Goal: Task Accomplishment & Management: Use online tool/utility

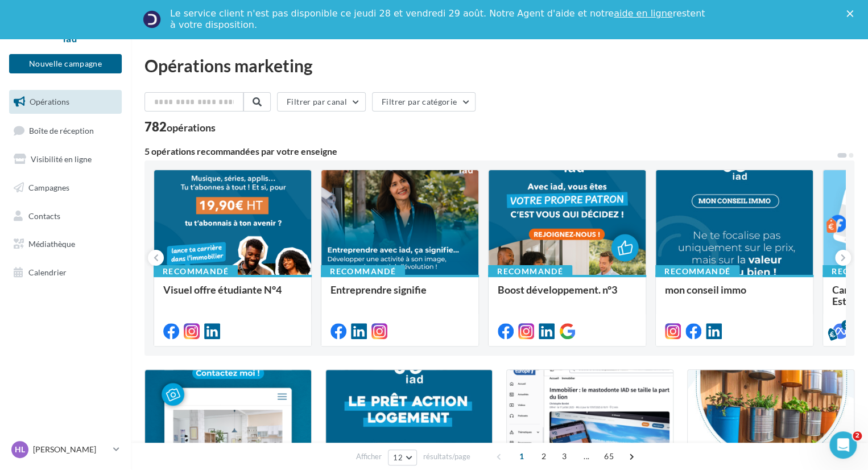
click at [60, 105] on span "Opérations" at bounding box center [50, 102] width 40 height 10
click at [845, 258] on icon at bounding box center [843, 257] width 5 height 11
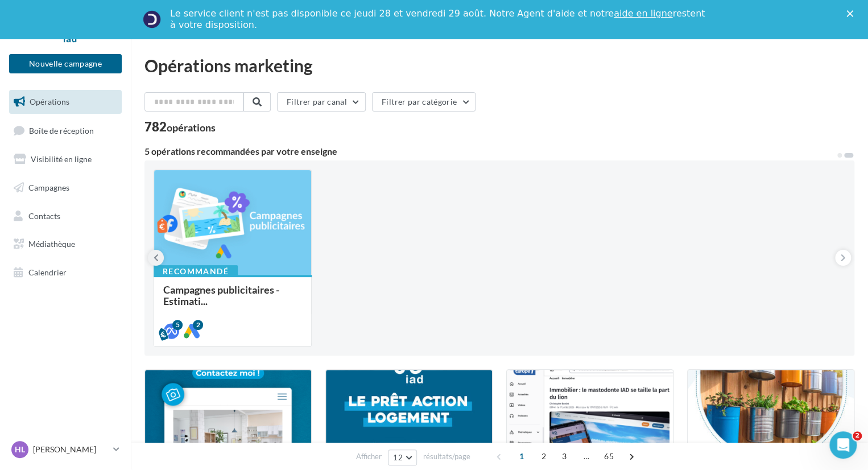
click at [157, 258] on icon at bounding box center [156, 257] width 5 height 11
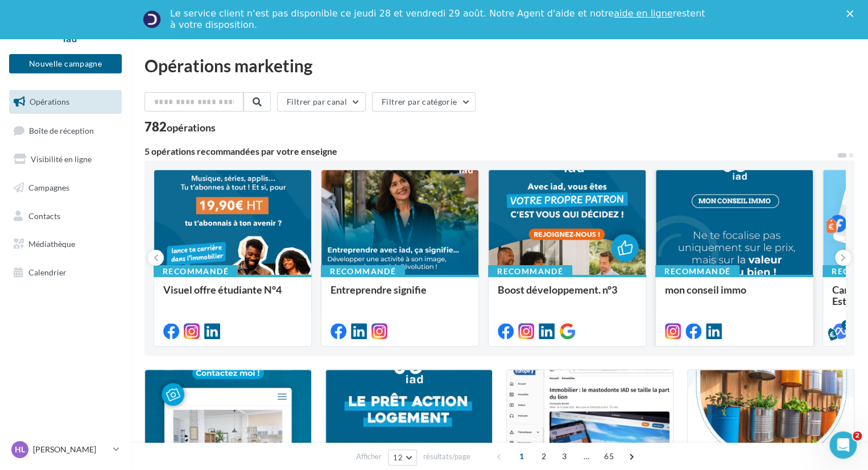
click at [701, 219] on div at bounding box center [734, 223] width 157 height 106
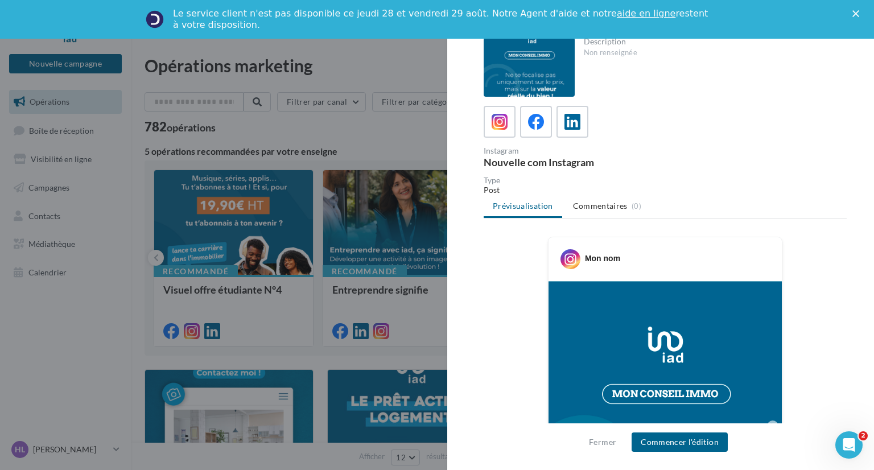
click at [635, 328] on img at bounding box center [665, 426] width 233 height 290
click at [680, 437] on button "Commencer l'édition" at bounding box center [680, 442] width 96 height 19
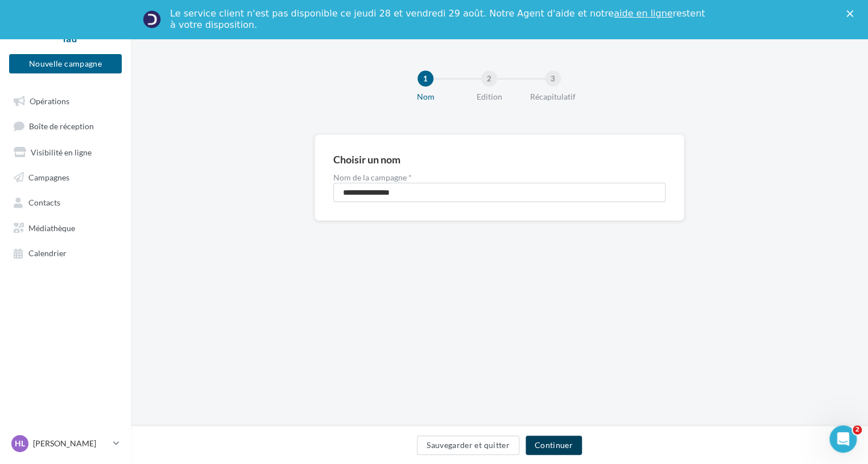
click at [555, 447] on button "Continuer" at bounding box center [554, 444] width 56 height 19
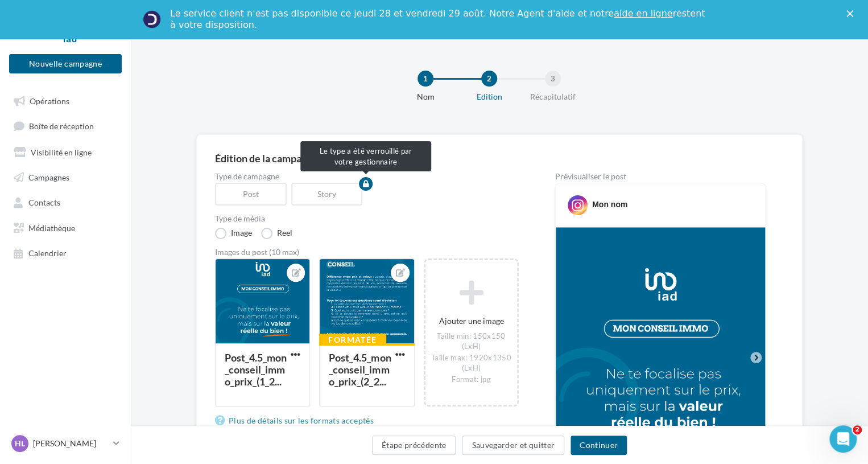
click at [255, 196] on div "Post" at bounding box center [253, 194] width 76 height 23
click at [316, 198] on div "Story" at bounding box center [329, 194] width 76 height 23
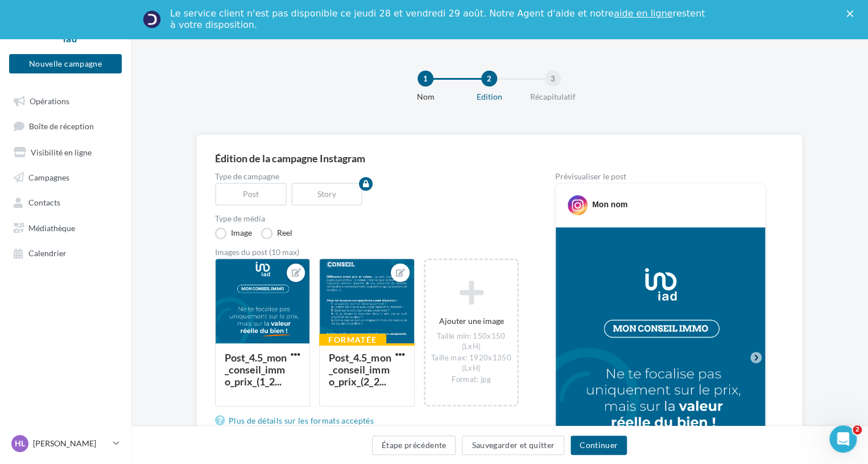
click at [757, 357] on icon at bounding box center [756, 358] width 3 height 6
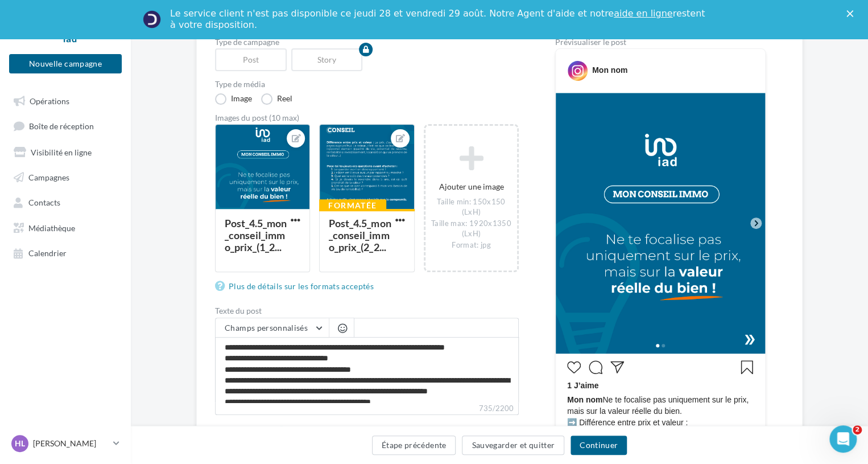
scroll to position [135, 0]
click at [757, 220] on icon at bounding box center [756, 222] width 10 height 10
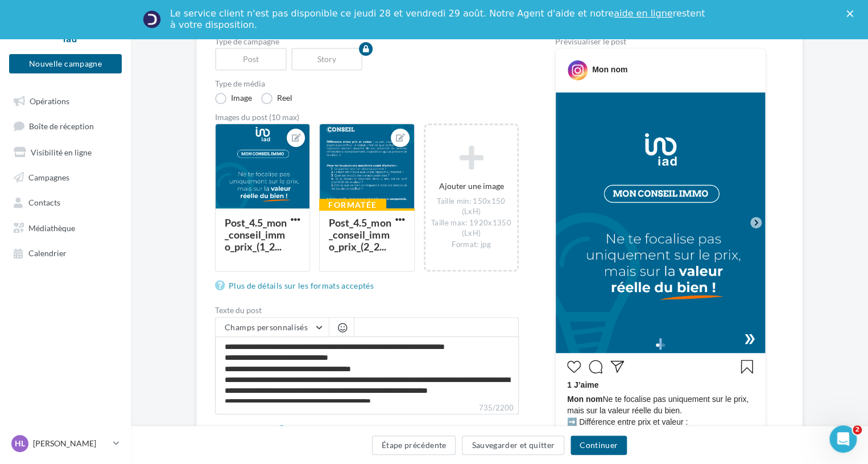
click at [757, 220] on icon at bounding box center [756, 222] width 10 height 10
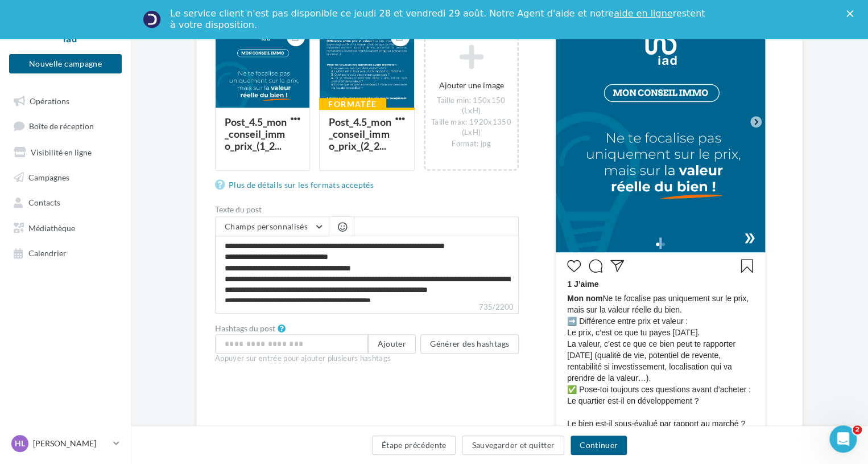
scroll to position [244, 0]
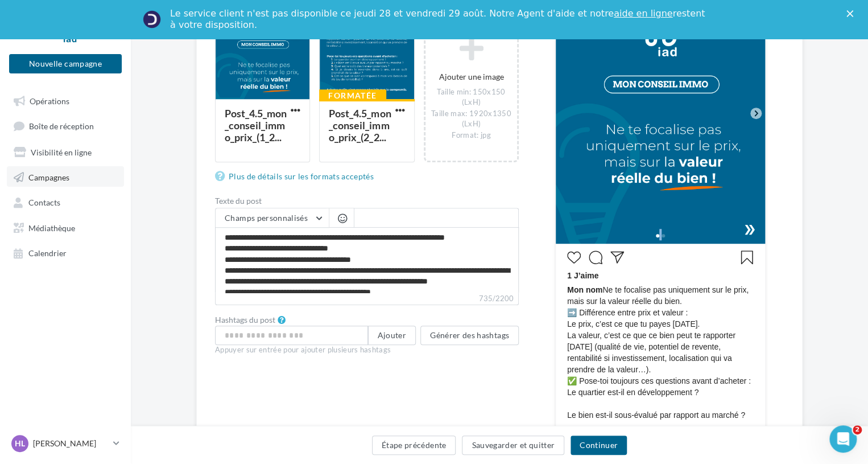
click at [68, 179] on span "Campagnes" at bounding box center [48, 177] width 41 height 10
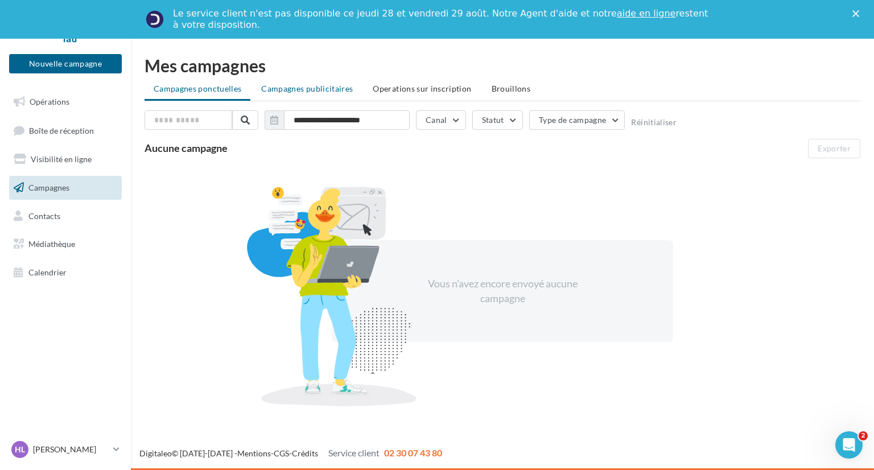
click at [316, 87] on span "Campagnes publicitaires" at bounding box center [307, 89] width 92 height 10
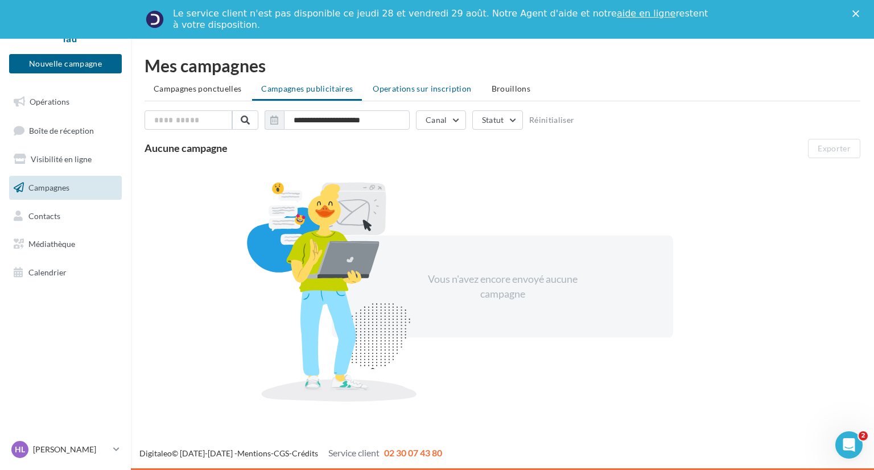
click at [396, 91] on span "Operations sur inscription" at bounding box center [422, 89] width 98 height 10
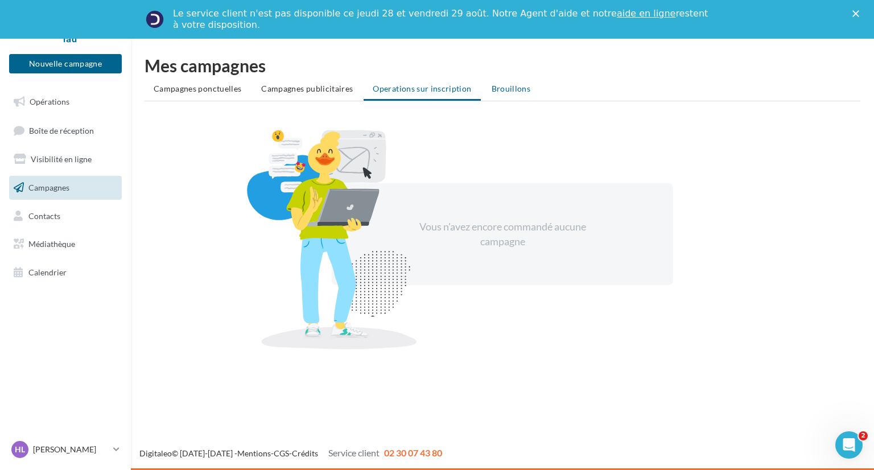
click at [509, 92] on span "Brouillons" at bounding box center [511, 89] width 39 height 10
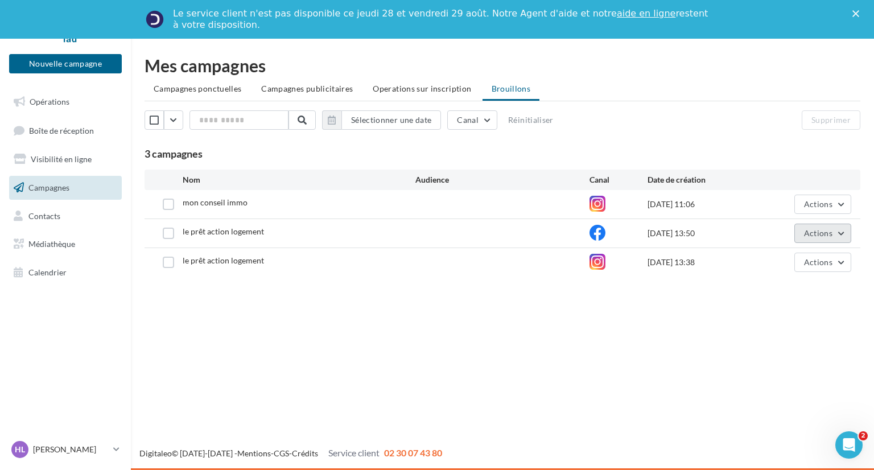
click at [827, 233] on span "Actions" at bounding box center [818, 233] width 28 height 10
click at [768, 255] on button "Editer" at bounding box center [795, 260] width 114 height 30
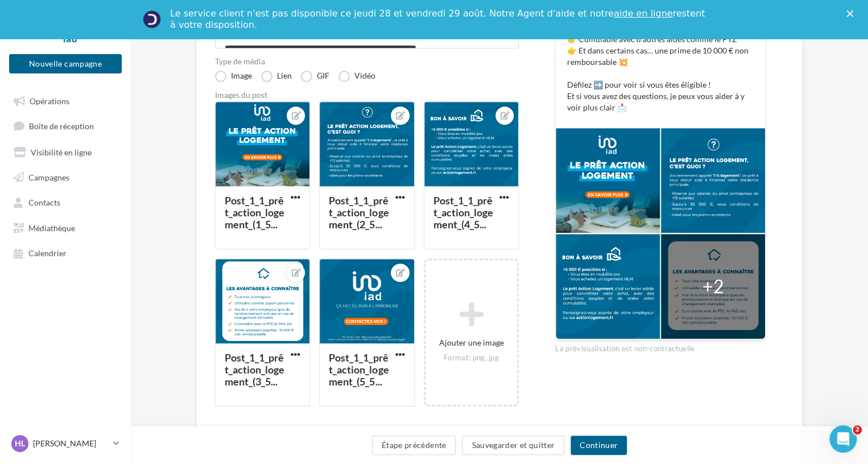
scroll to position [297, 0]
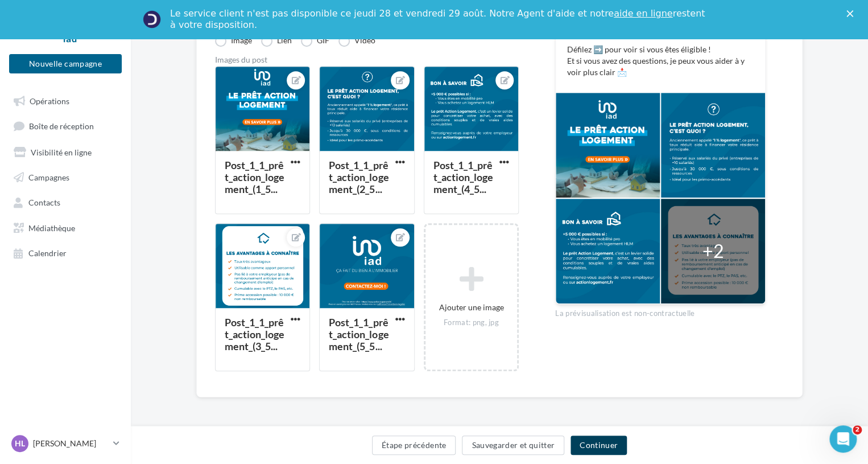
click at [590, 444] on button "Continuer" at bounding box center [599, 444] width 56 height 19
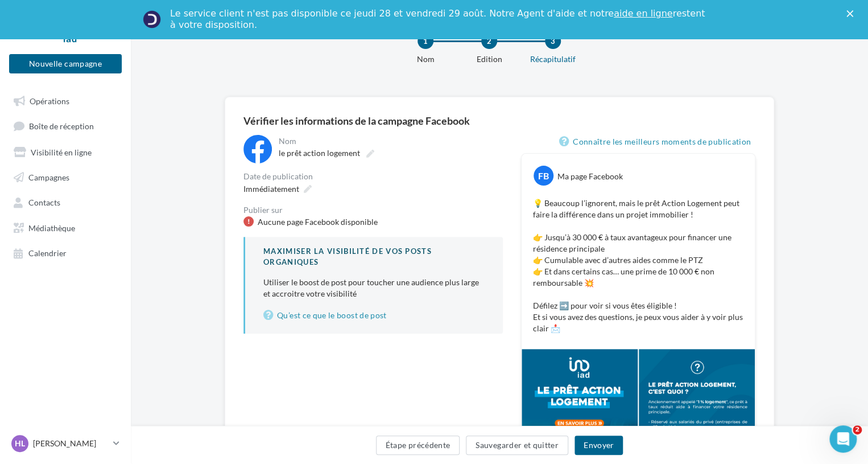
click at [278, 217] on div "Aucune page Facebook disponible" at bounding box center [318, 221] width 120 height 11
click at [396, 125] on div "Vérifier les informations de la campagne Facebook" at bounding box center [500, 121] width 512 height 10
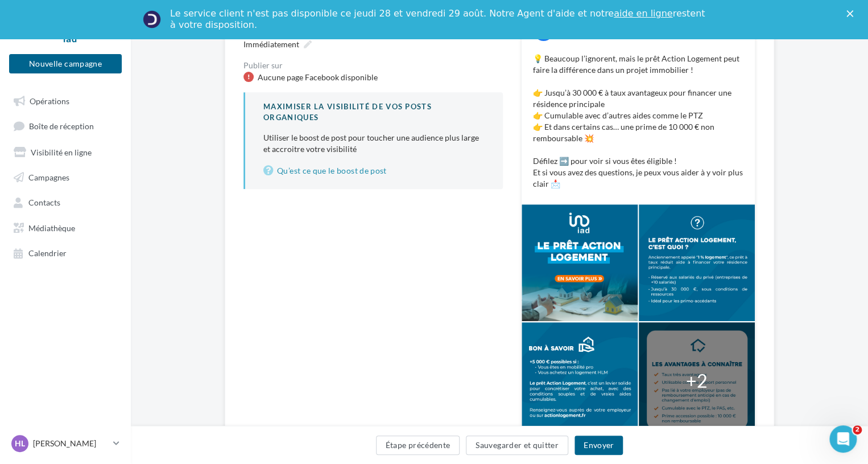
scroll to position [258, 0]
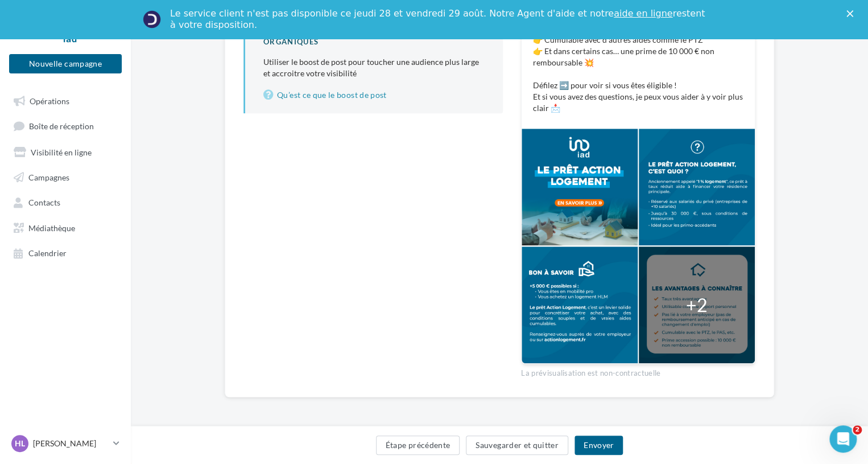
click at [576, 372] on div "La prévisualisation est non-contractuelle" at bounding box center [638, 371] width 234 height 15
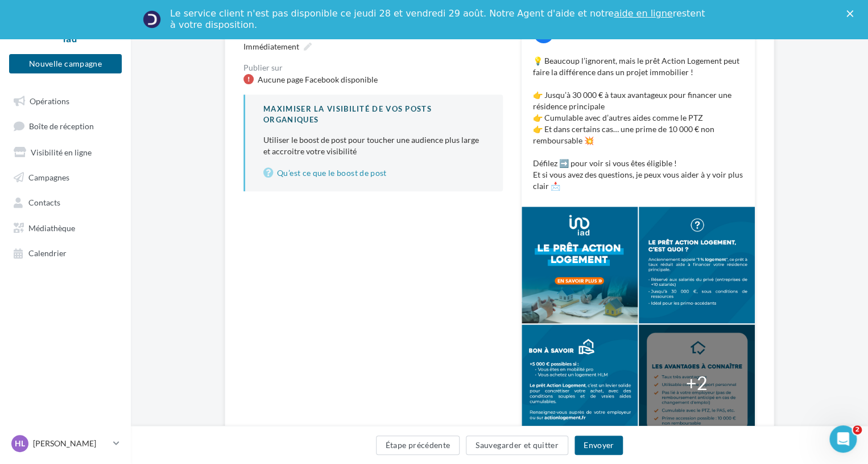
scroll to position [97, 0]
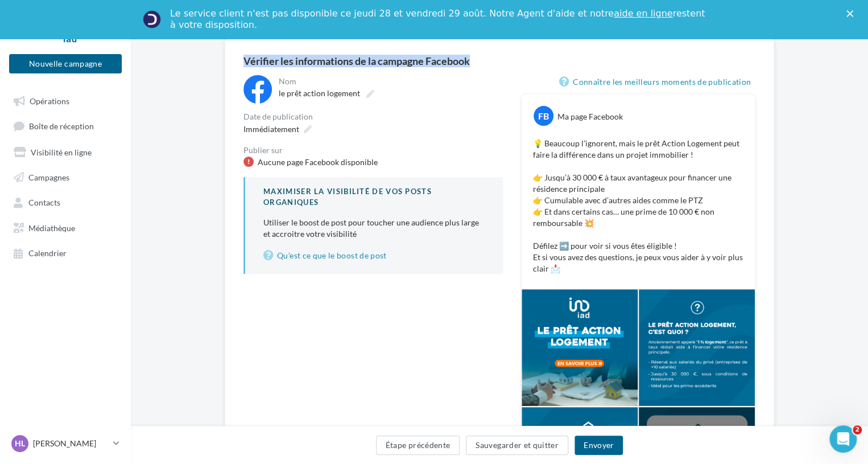
drag, startPoint x: 479, startPoint y: 58, endPoint x: 227, endPoint y: 62, distance: 252.7
click at [227, 62] on div "**********" at bounding box center [500, 297] width 550 height 521
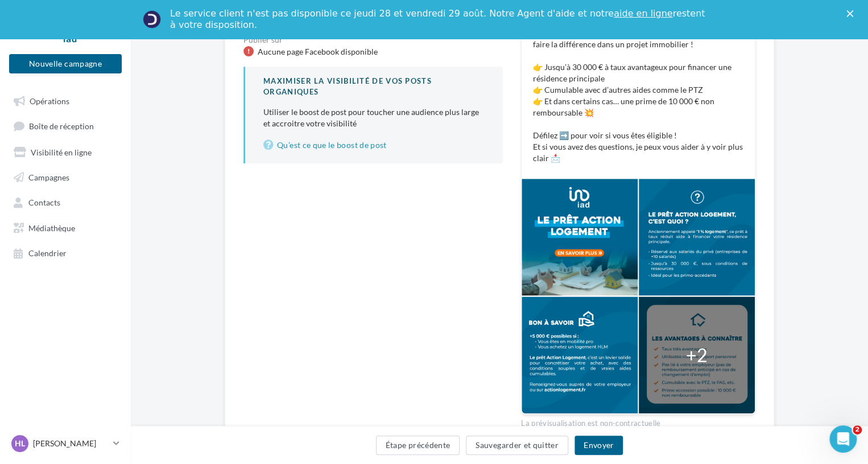
scroll to position [217, 0]
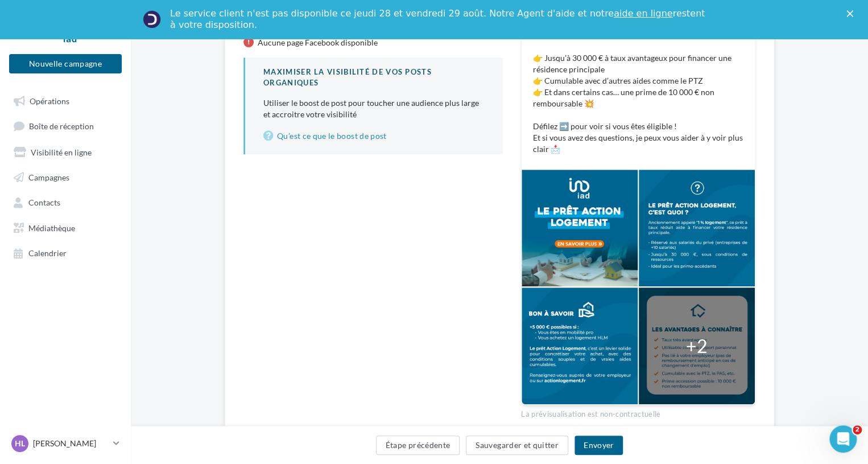
click at [563, 267] on div at bounding box center [580, 228] width 116 height 117
click at [703, 344] on div "+2" at bounding box center [697, 346] width 22 height 26
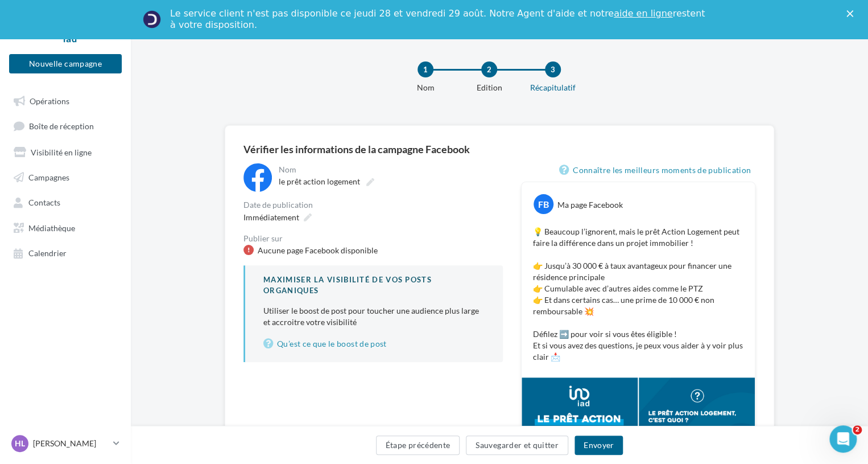
scroll to position [0, 0]
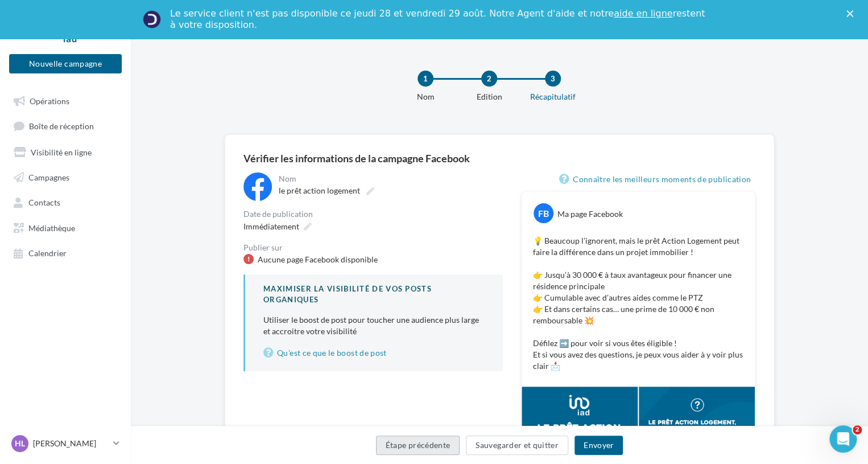
click at [409, 442] on button "Étape précédente" at bounding box center [418, 444] width 84 height 19
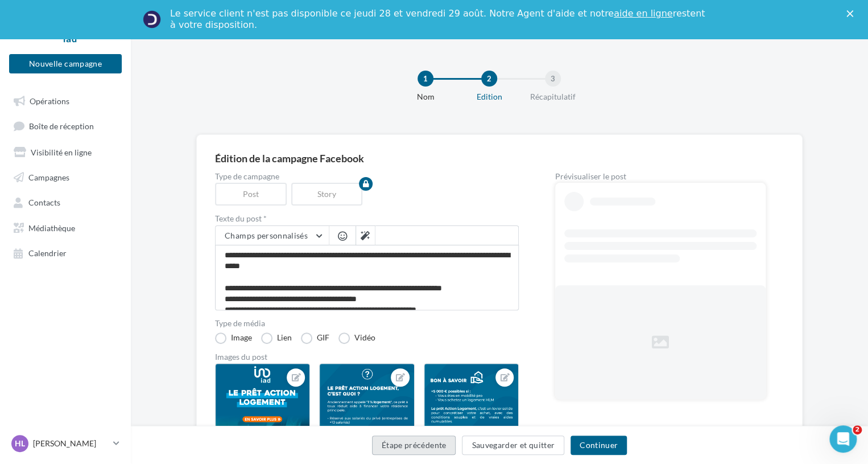
click at [409, 442] on button "Étape précédente" at bounding box center [414, 444] width 84 height 19
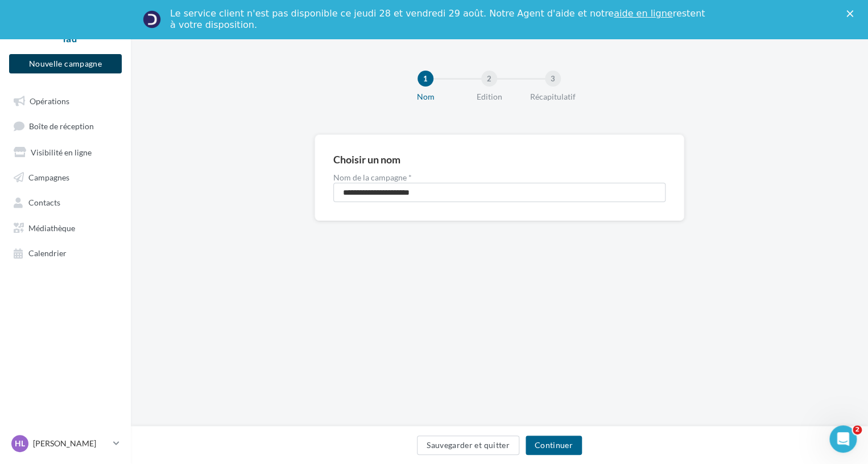
click at [52, 68] on button "Nouvelle campagne" at bounding box center [65, 63] width 113 height 19
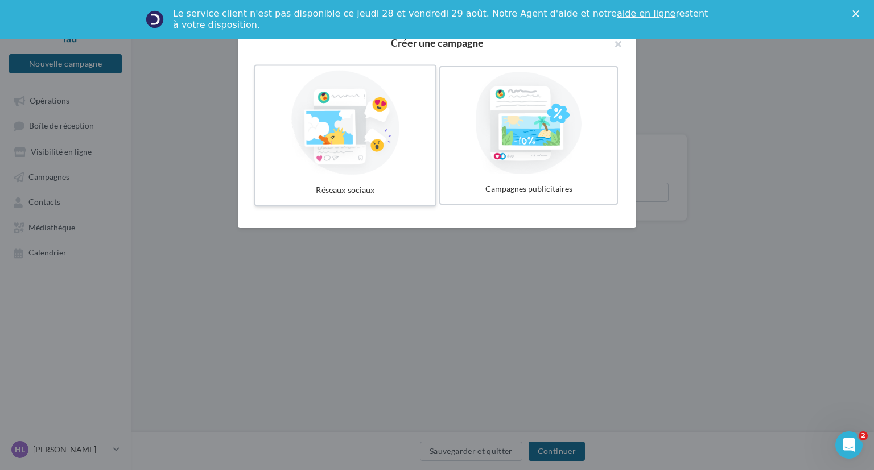
click at [421, 159] on div at bounding box center [345, 123] width 171 height 105
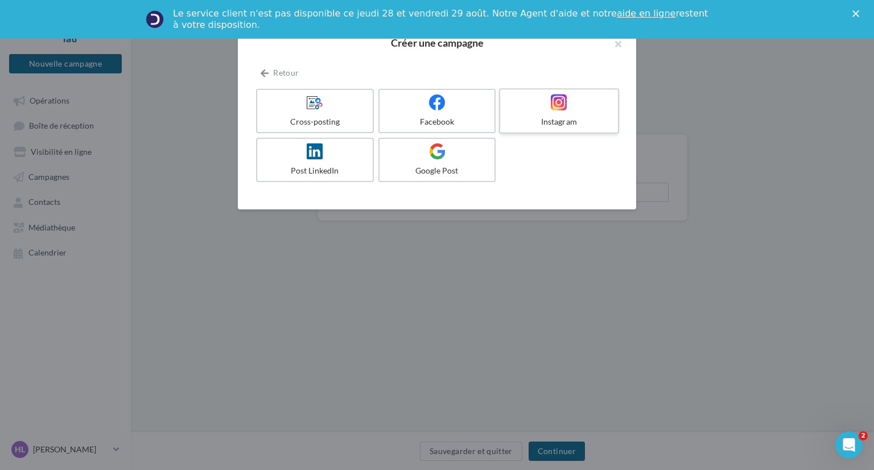
click at [559, 110] on icon at bounding box center [559, 102] width 17 height 17
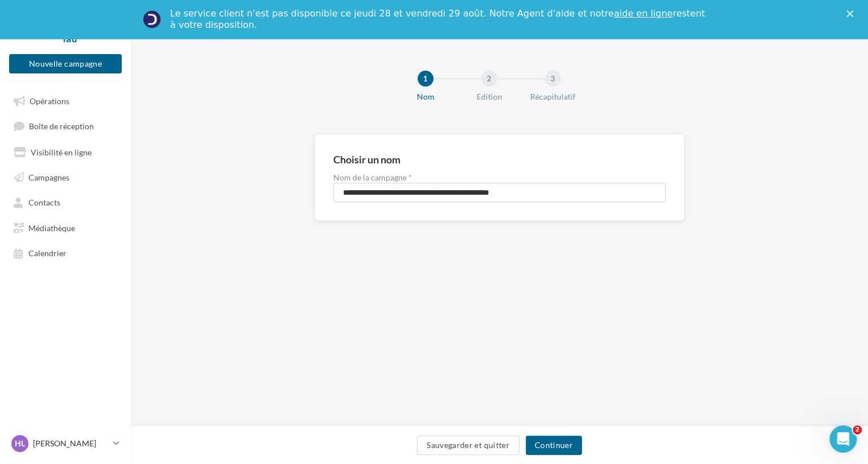
scroll to position [38, 0]
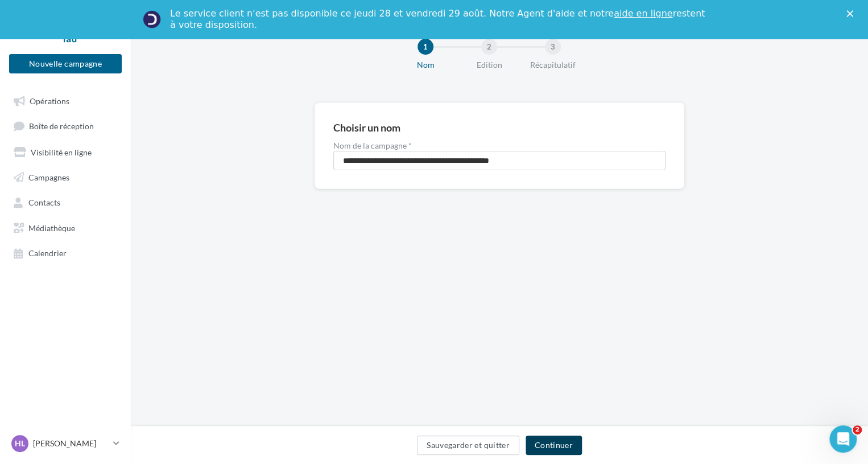
click at [551, 447] on button "Continuer" at bounding box center [554, 444] width 56 height 19
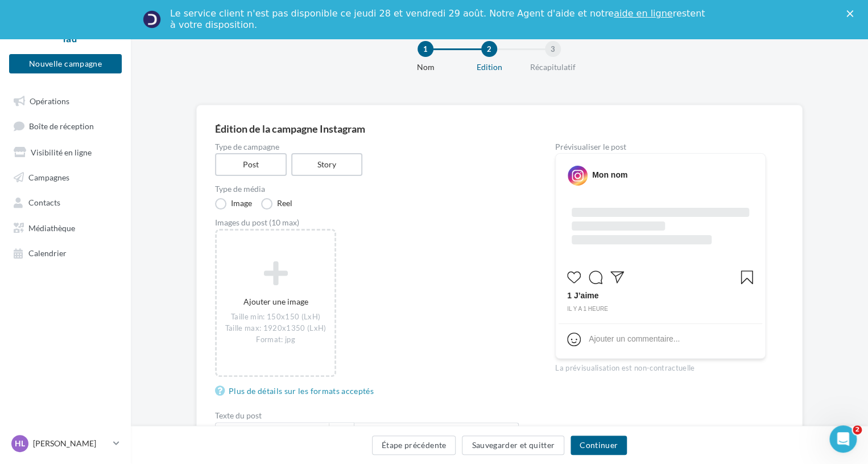
scroll to position [30, 0]
click at [251, 126] on div "Édition de la campagne Instagram" at bounding box center [499, 128] width 569 height 10
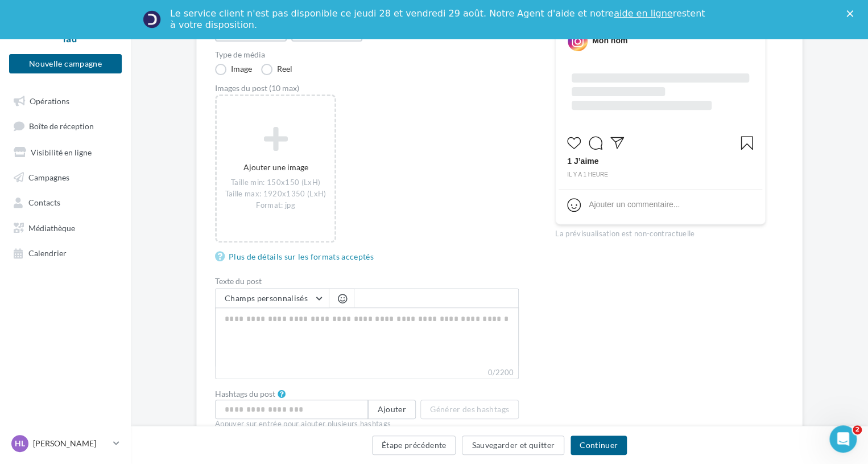
scroll to position [219, 0]
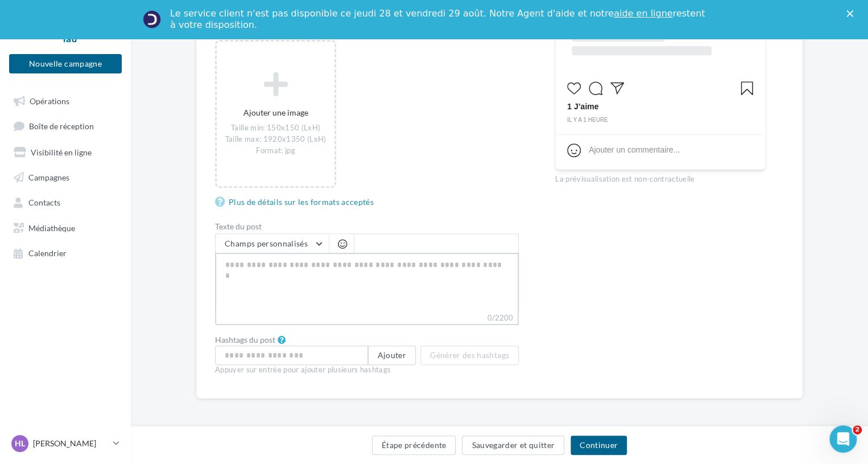
click at [395, 287] on textarea "0/2200" at bounding box center [367, 282] width 304 height 59
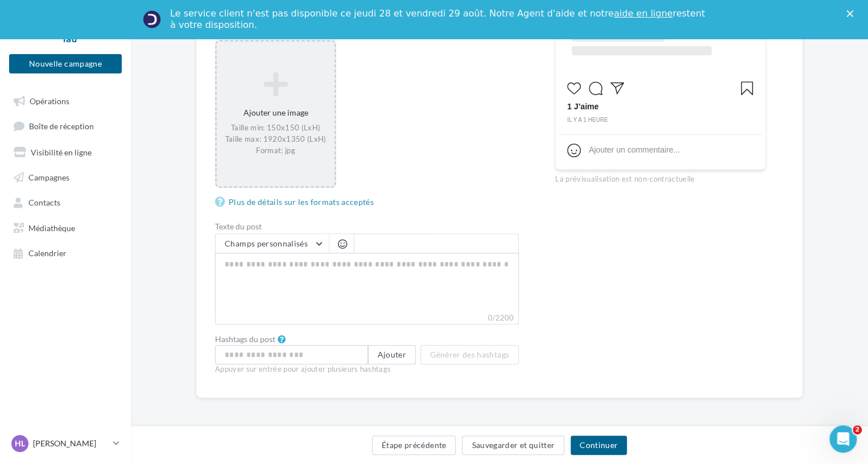
click at [274, 76] on icon at bounding box center [275, 84] width 109 height 27
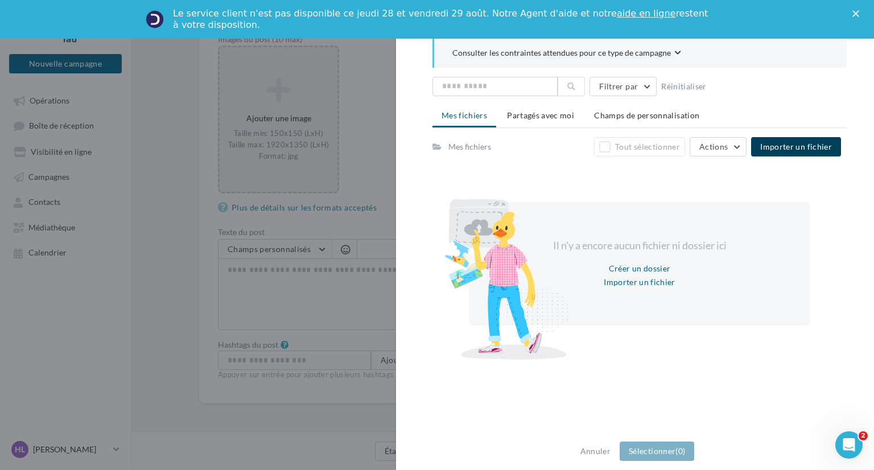
click at [793, 142] on span "Importer un fichier" at bounding box center [796, 147] width 72 height 10
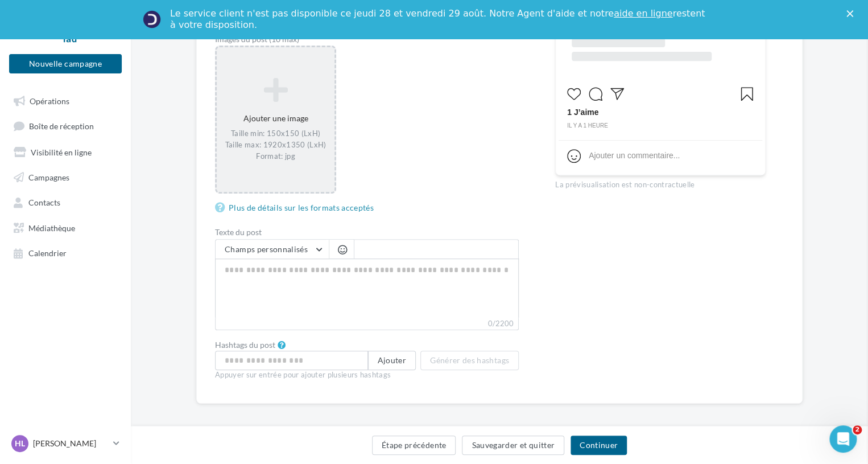
click at [369, 143] on div "Ajouter une image Taille min: 150x150 (LxH) Taille max: 1920x1350 (LxH) Format:…" at bounding box center [371, 126] width 313 height 160
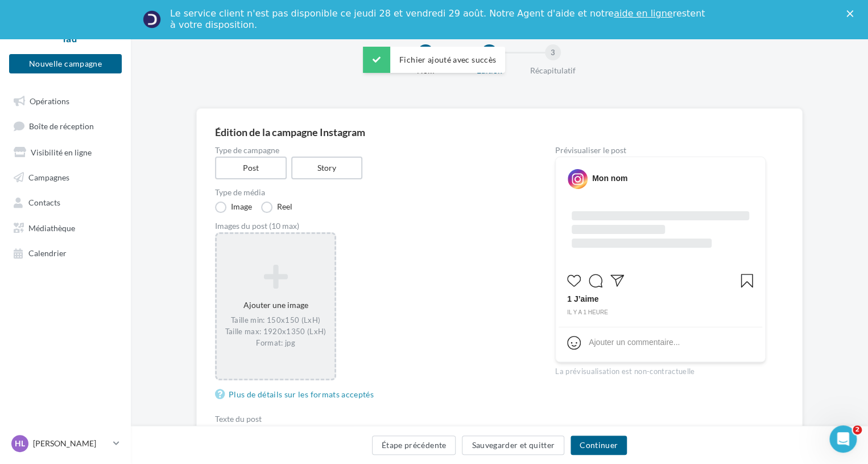
scroll to position [0, 0]
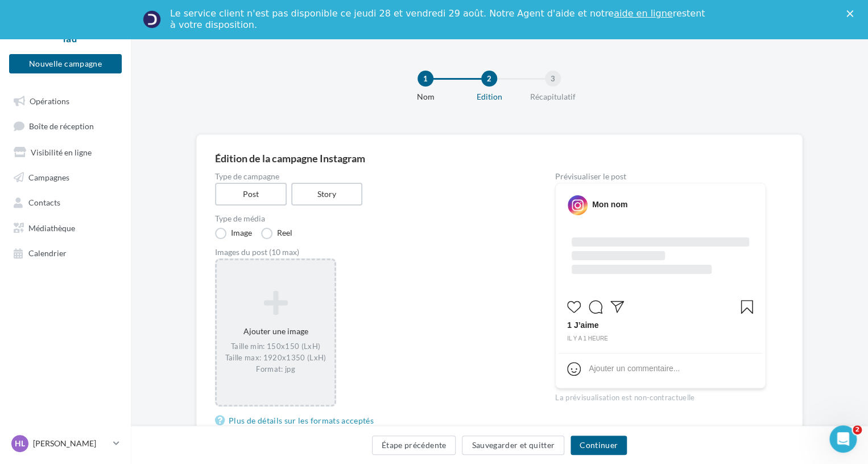
click at [271, 345] on div "Taille min: 150x150 (LxH) Taille max: 1920x1350 (LxH) Format: jpg" at bounding box center [275, 357] width 109 height 33
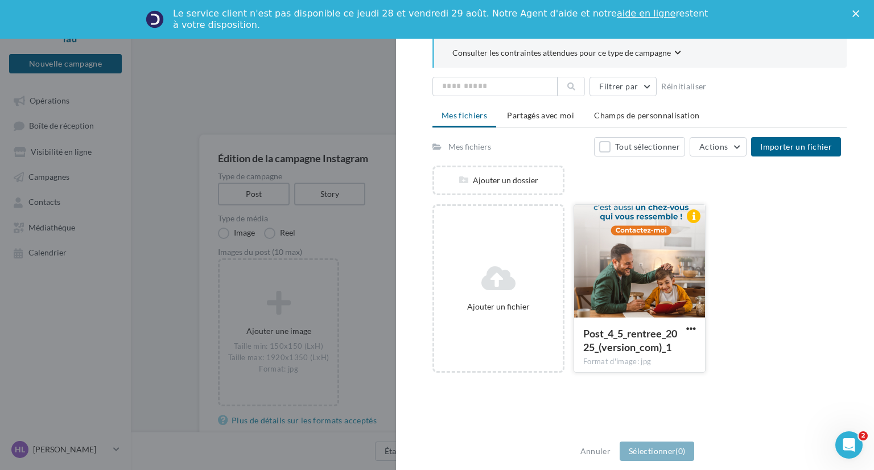
click at [594, 260] on div at bounding box center [639, 262] width 131 height 114
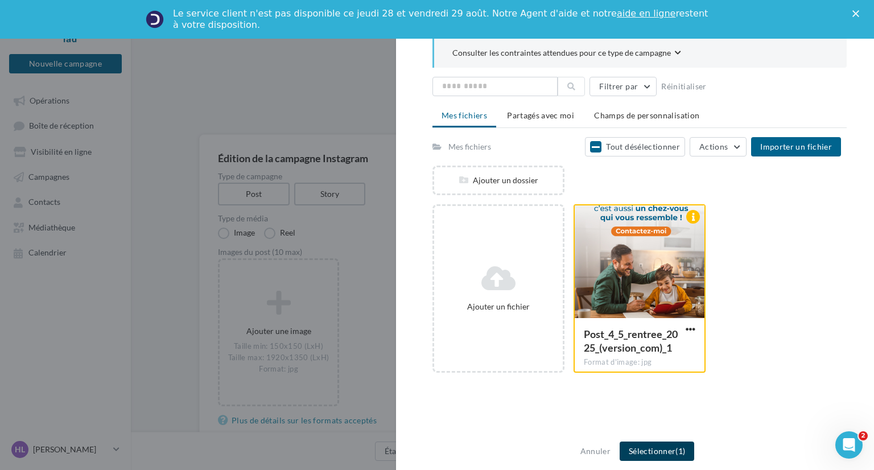
click at [652, 447] on button "Sélectionner (1)" at bounding box center [657, 451] width 75 height 19
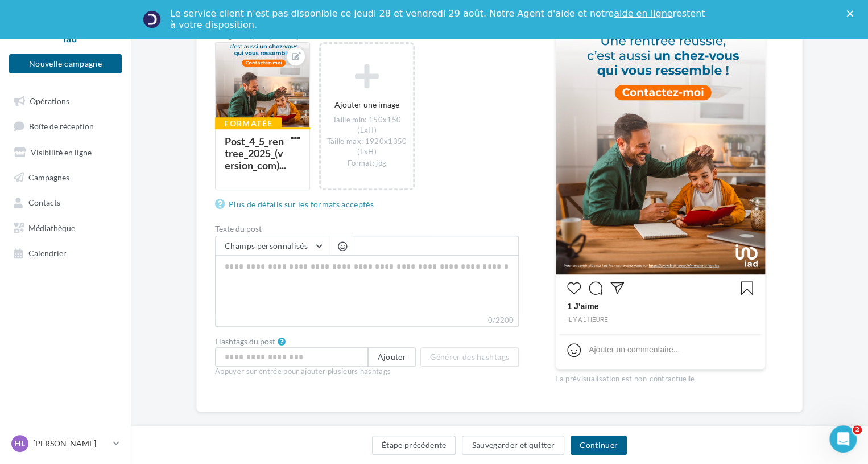
scroll to position [232, 0]
